Goal: Navigation & Orientation: Find specific page/section

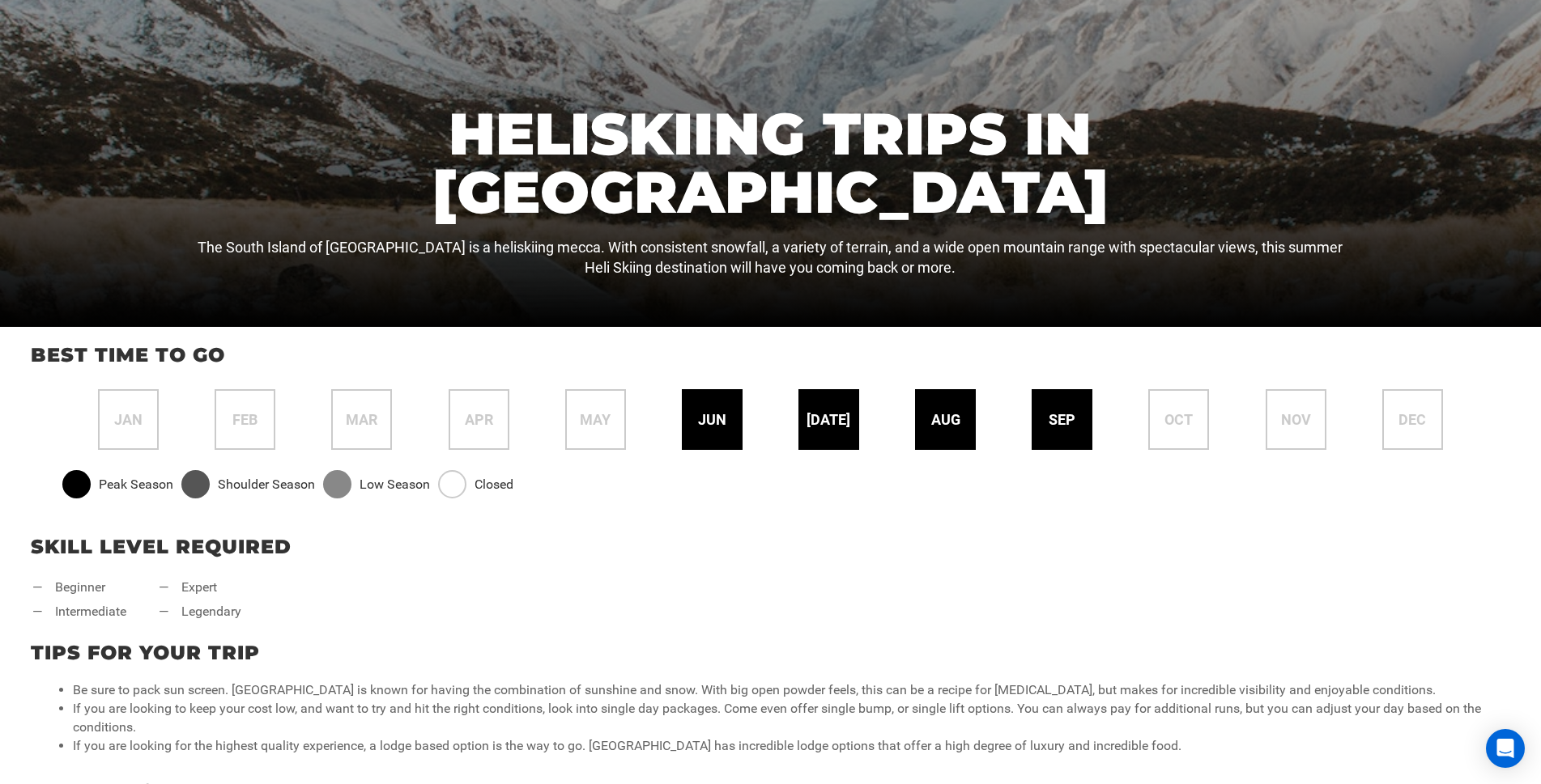
scroll to position [405, 0]
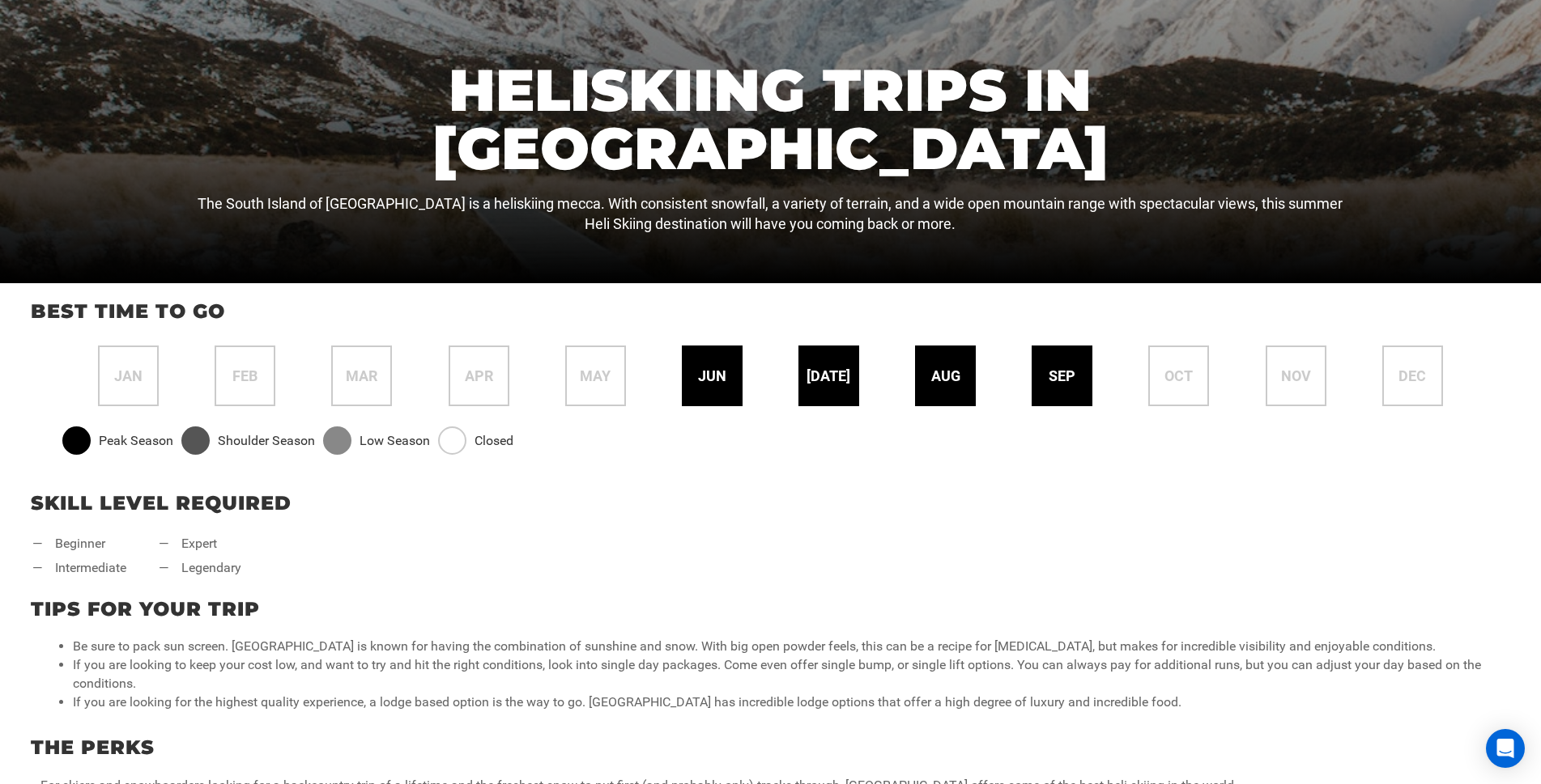
click at [1061, 380] on span "sep" at bounding box center [1062, 375] width 27 height 21
click at [1074, 405] on div "sep" at bounding box center [1062, 376] width 61 height 61
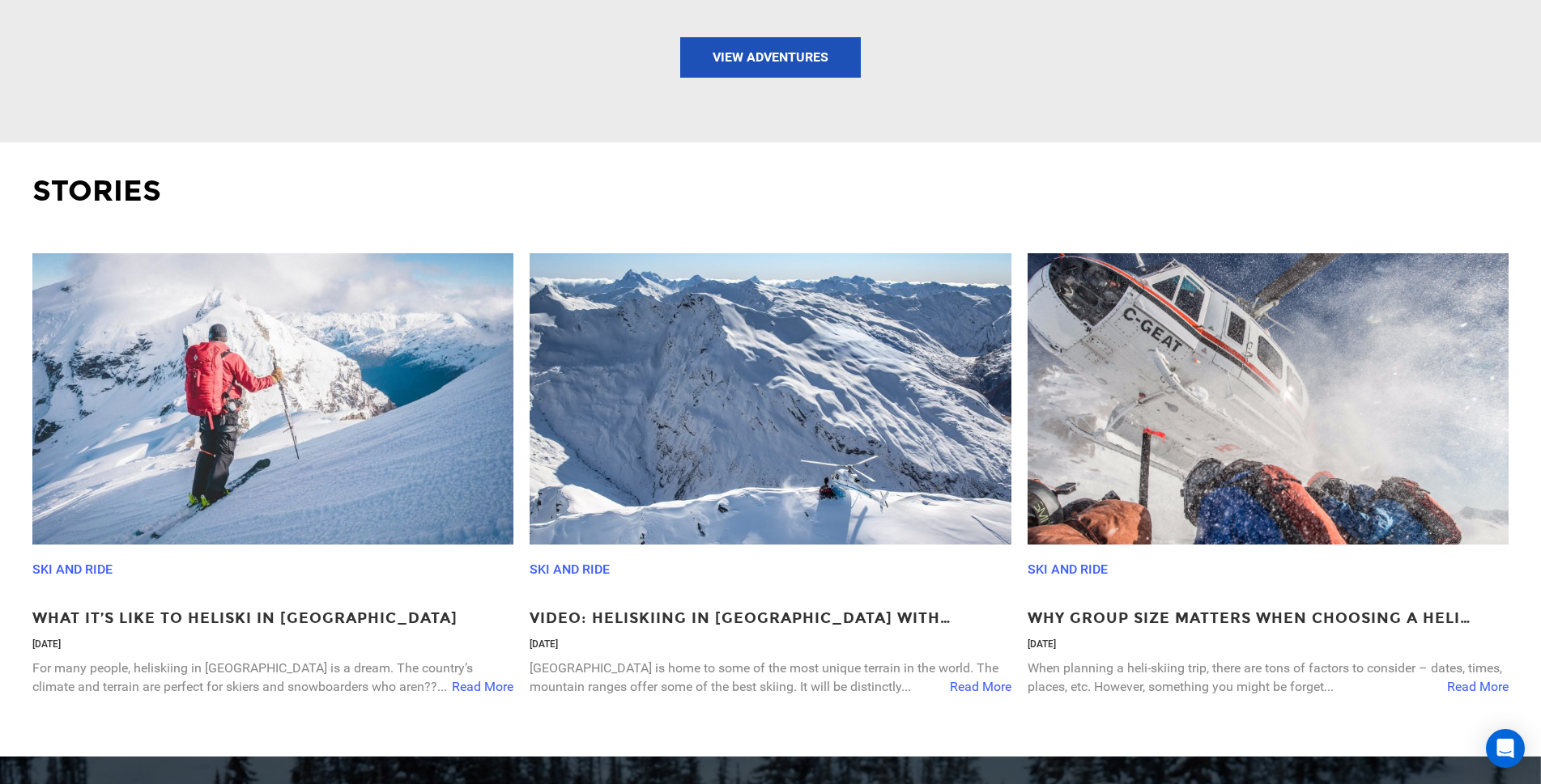
scroll to position [2832, 0]
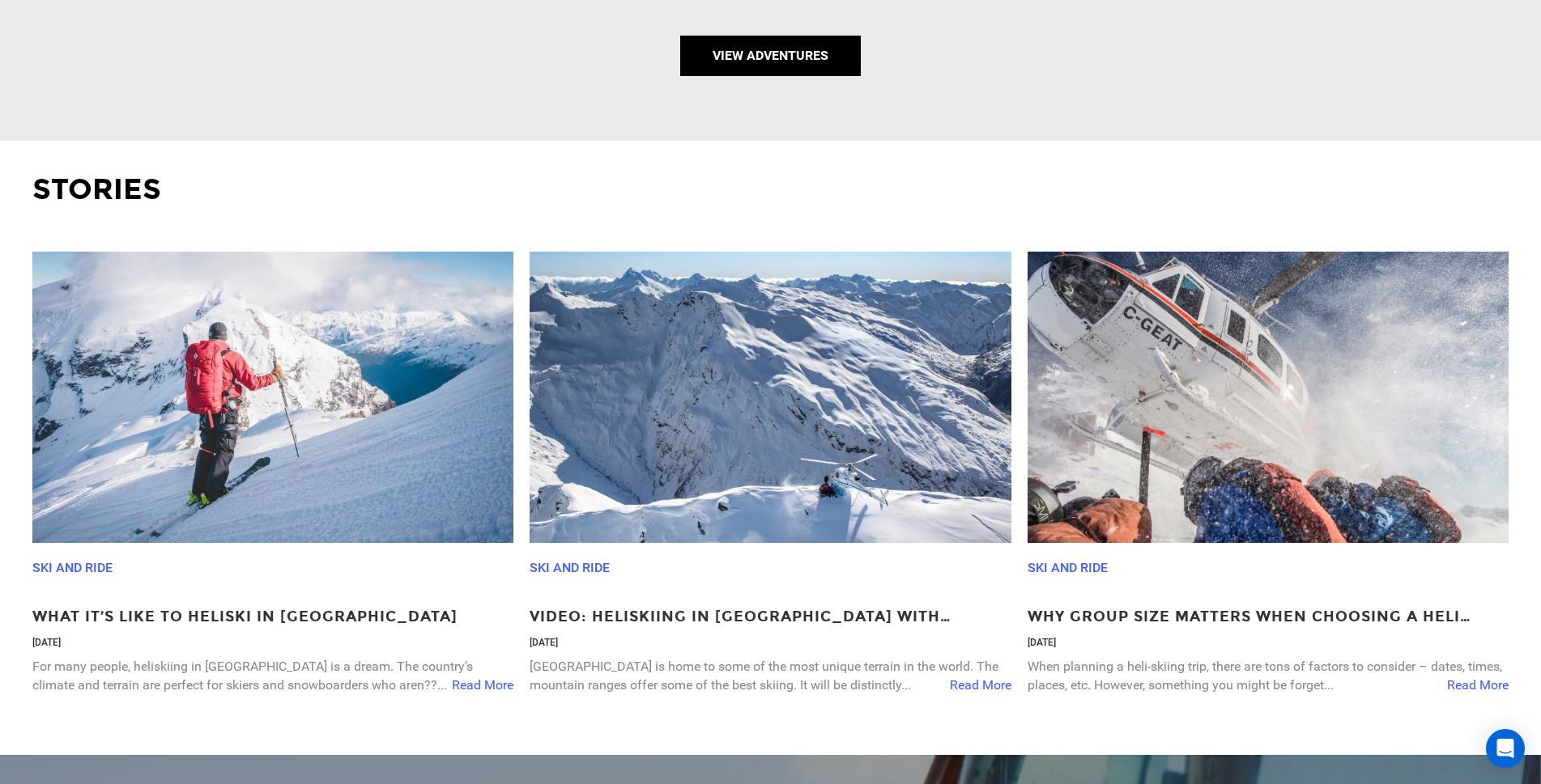
click at [775, 59] on link "View Adventures" at bounding box center [770, 56] width 181 height 40
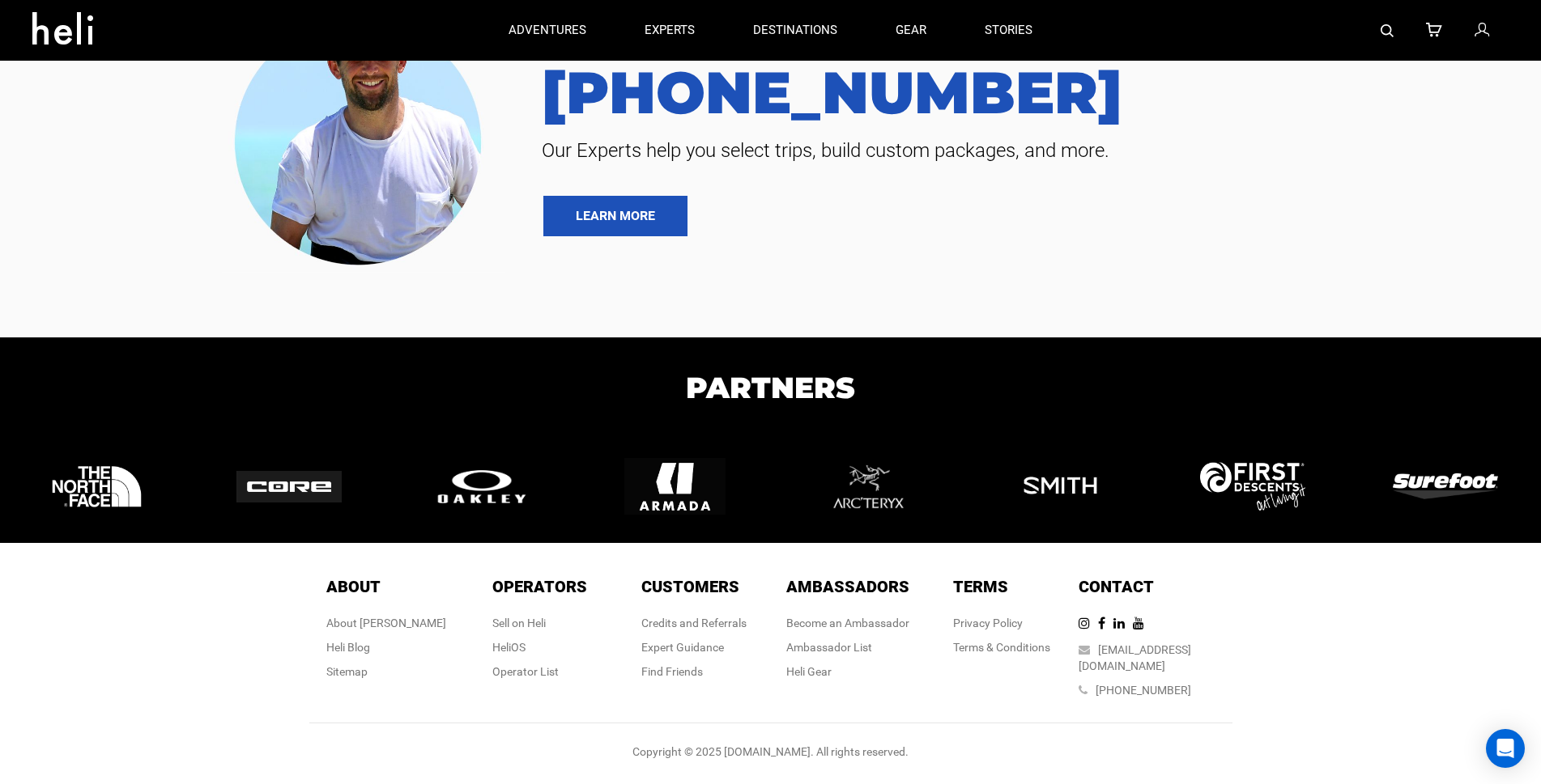
type input "Heli Skiing"
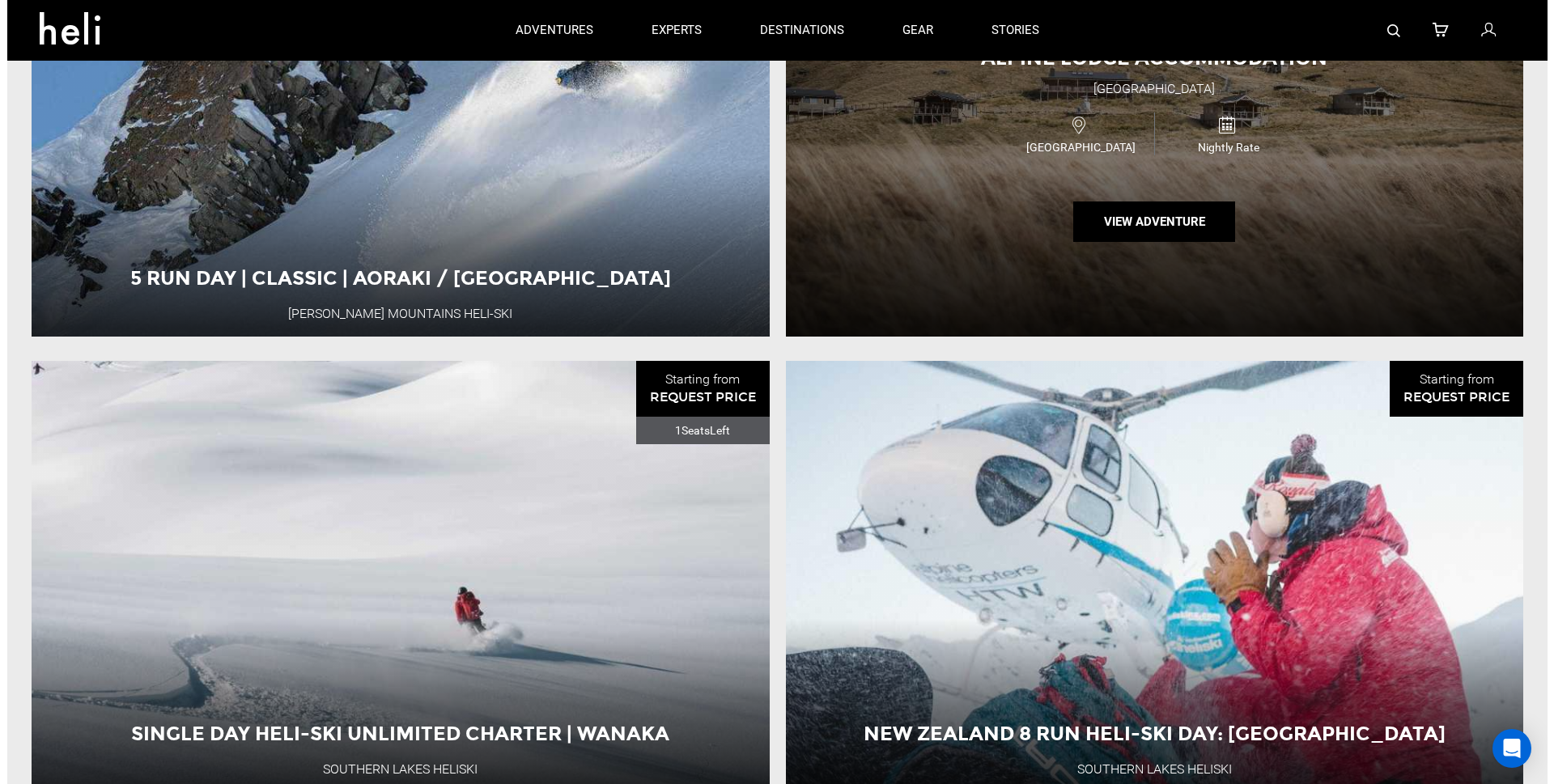
scroll to position [1691, 0]
